Goal: Find specific page/section: Find specific page/section

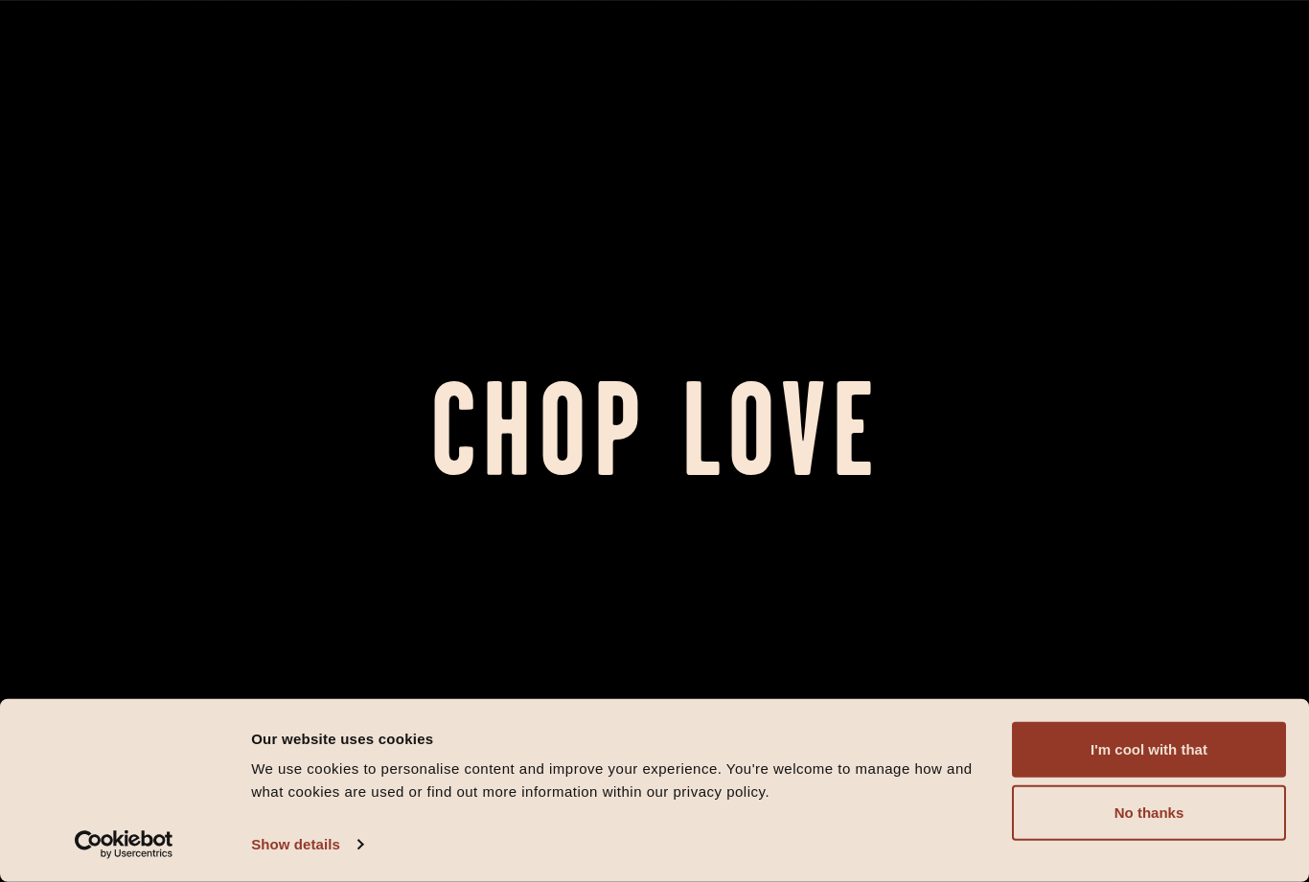
click at [1237, 757] on button "I'm cool with that" at bounding box center [1149, 750] width 274 height 56
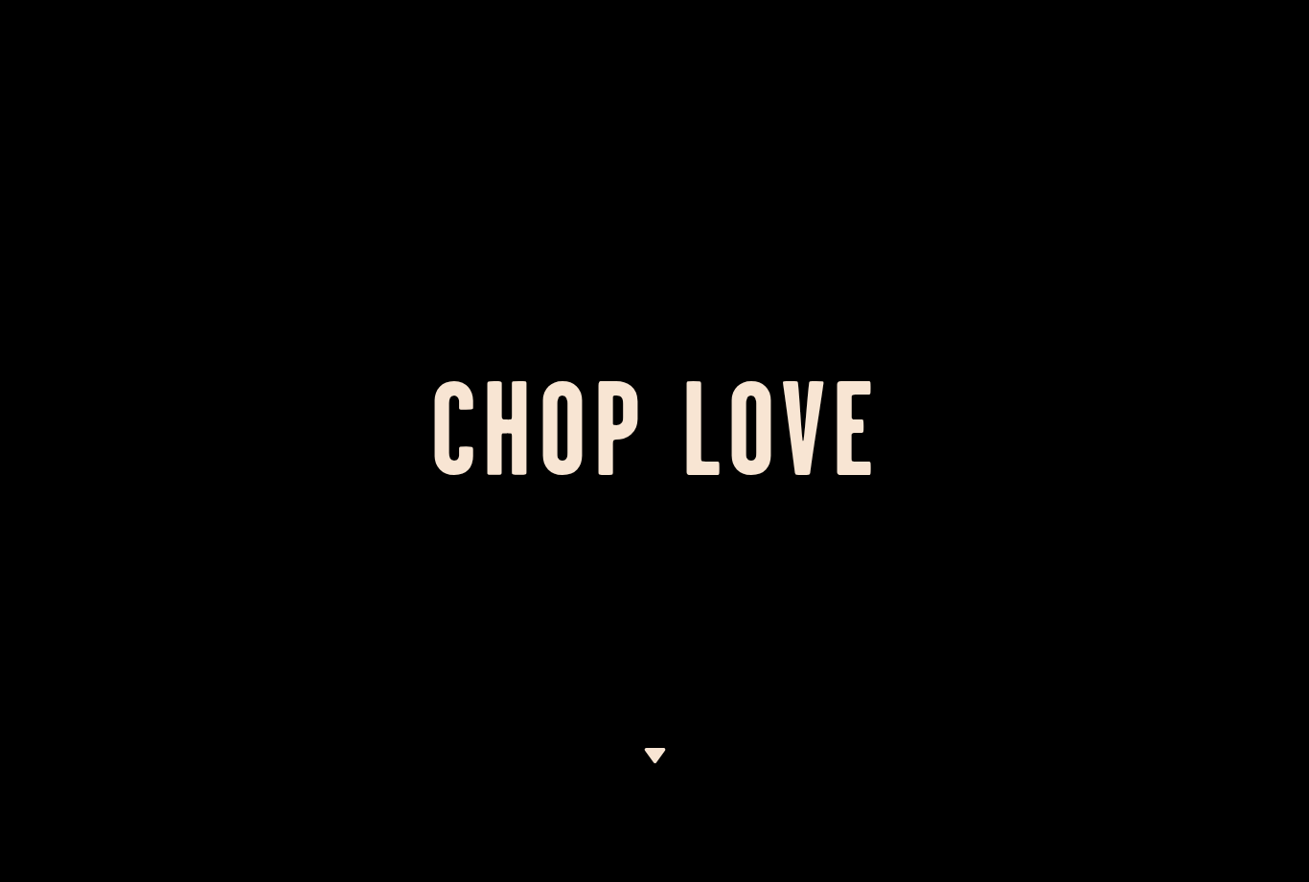
click at [655, 790] on div at bounding box center [655, 815] width 24 height 134
click at [666, 756] on img at bounding box center [655, 755] width 24 height 15
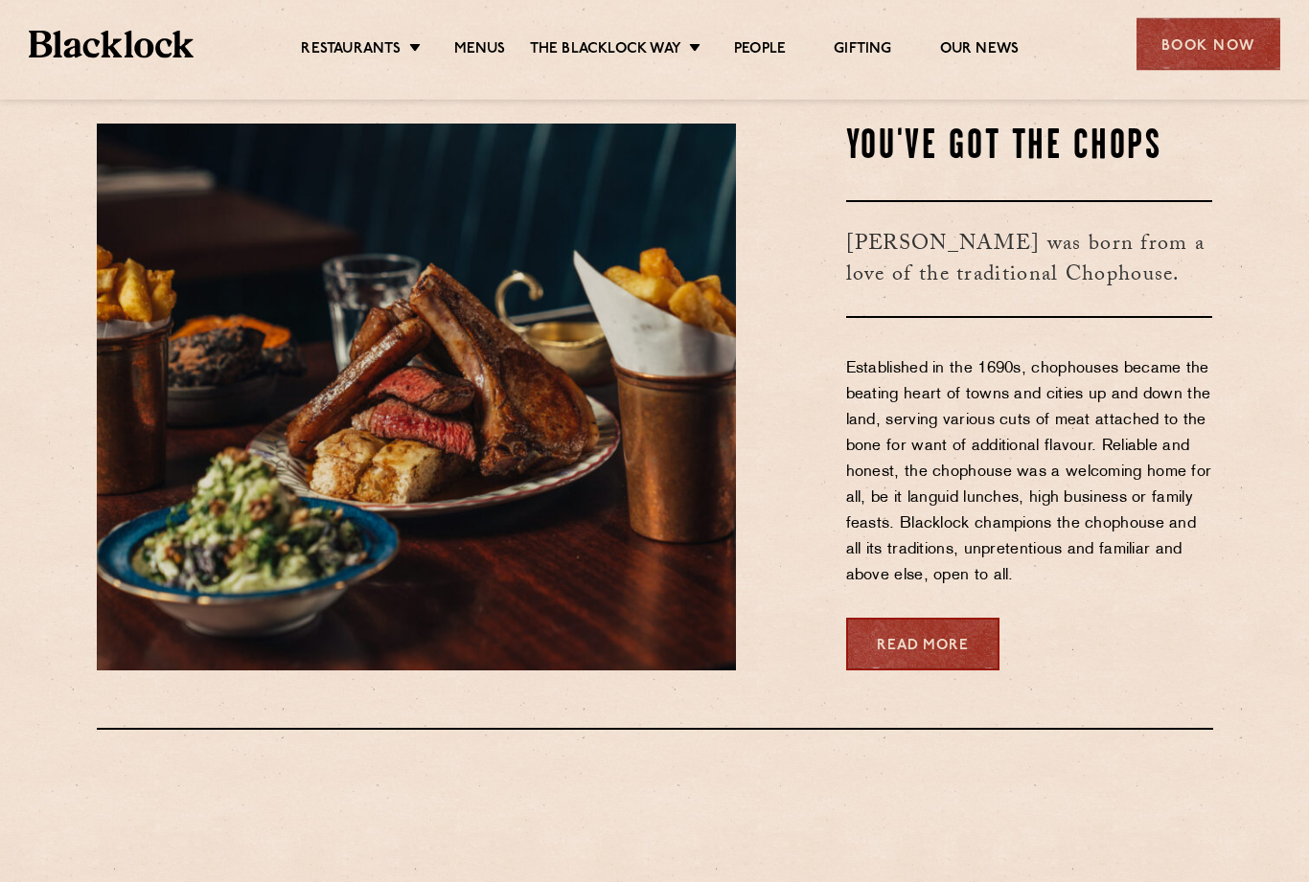
scroll to position [816, 0]
click at [0, 0] on link "Covent Garden" at bounding box center [0, 0] width 0 height 0
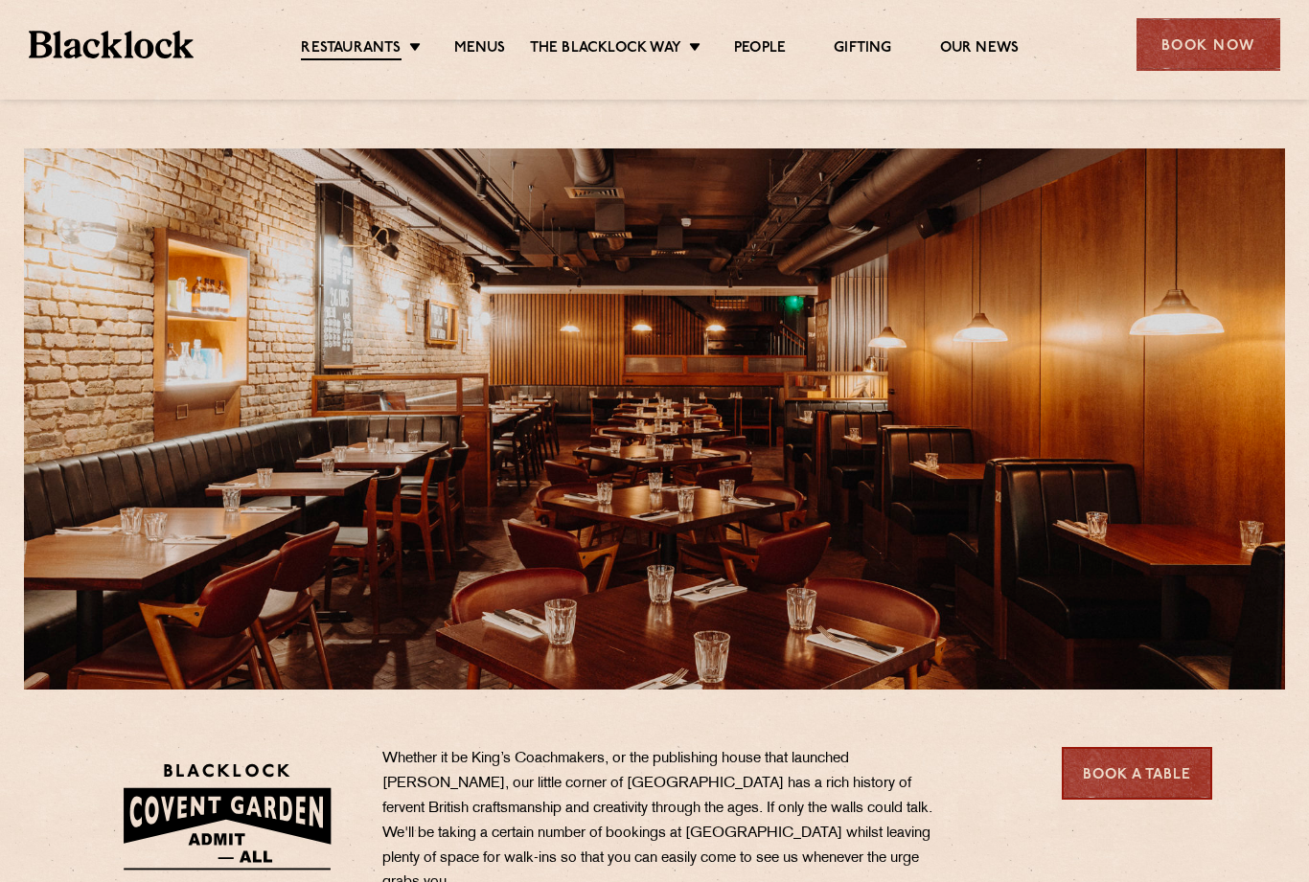
click at [475, 57] on link "Menus" at bounding box center [480, 48] width 52 height 19
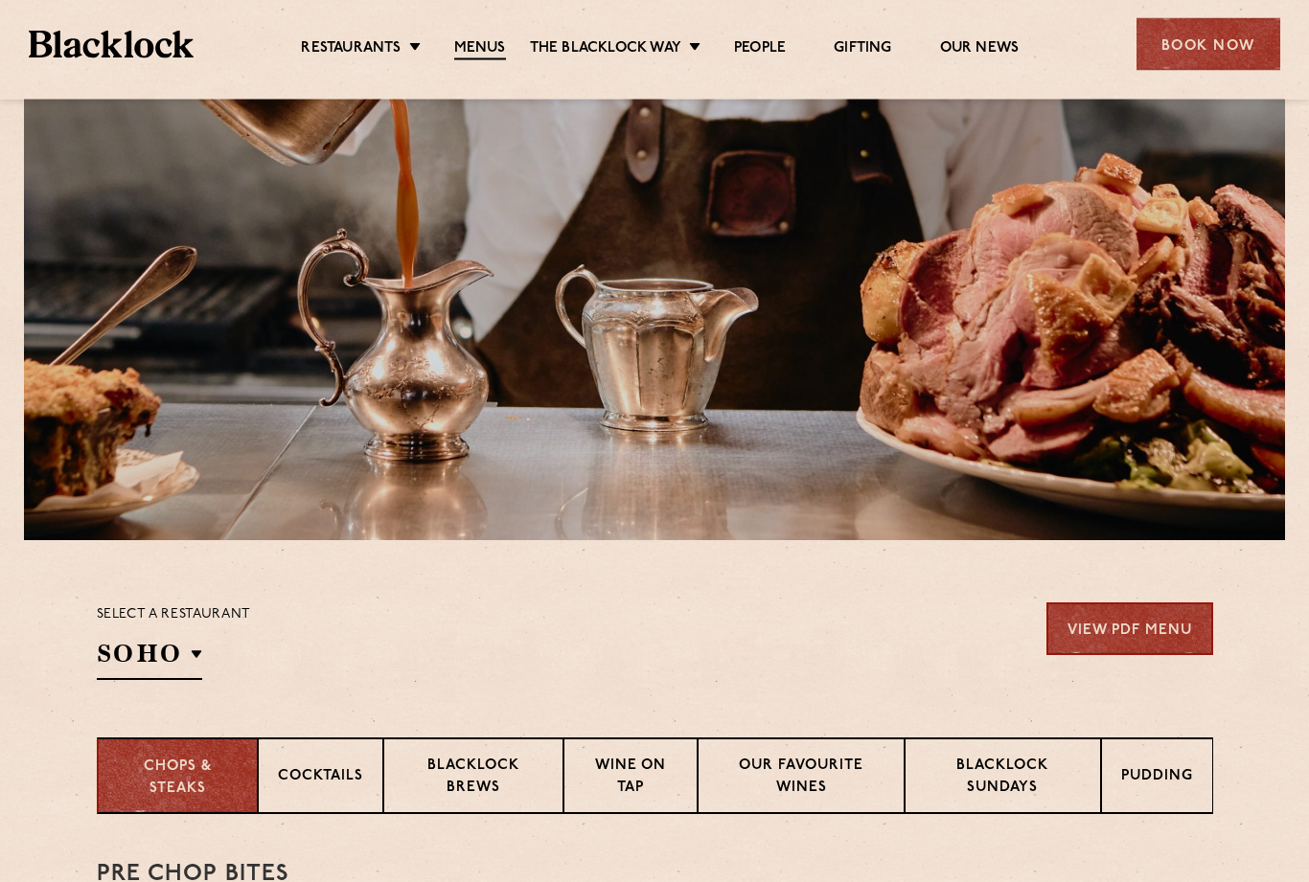
scroll to position [62, 0]
